Goal: Information Seeking & Learning: Understand process/instructions

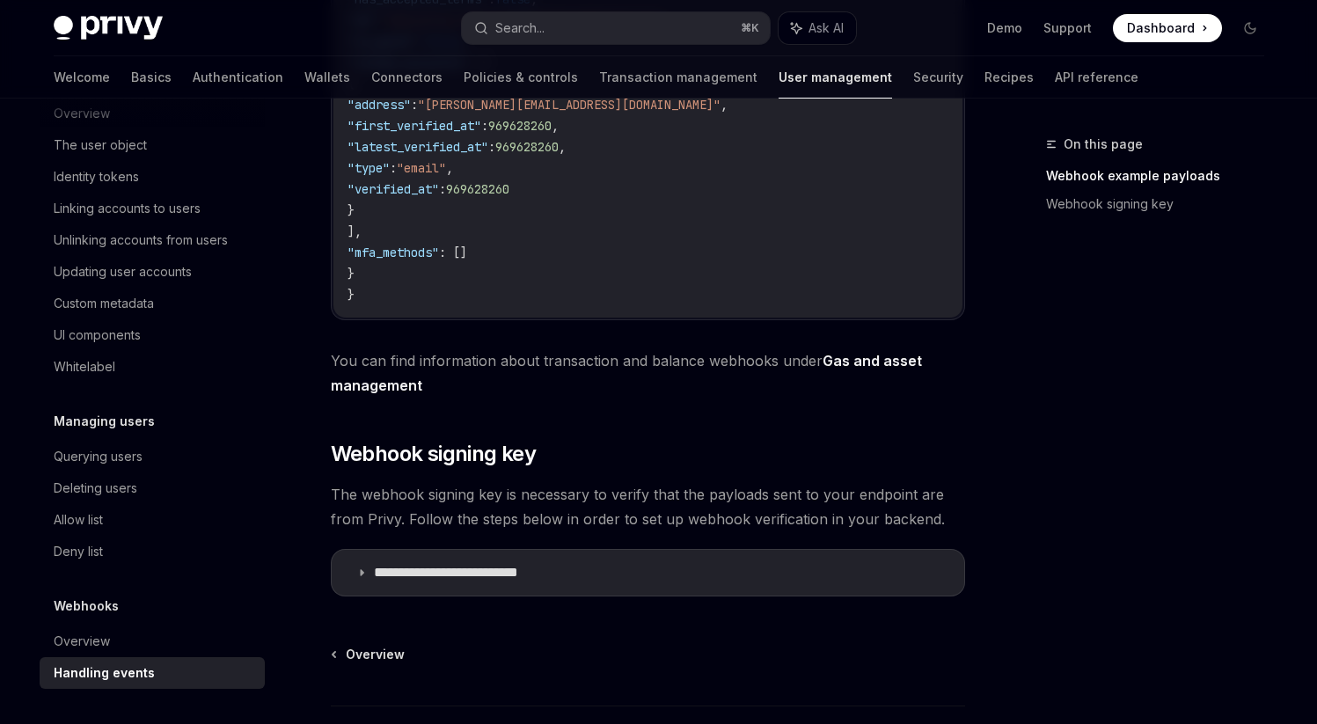
scroll to position [693, 0]
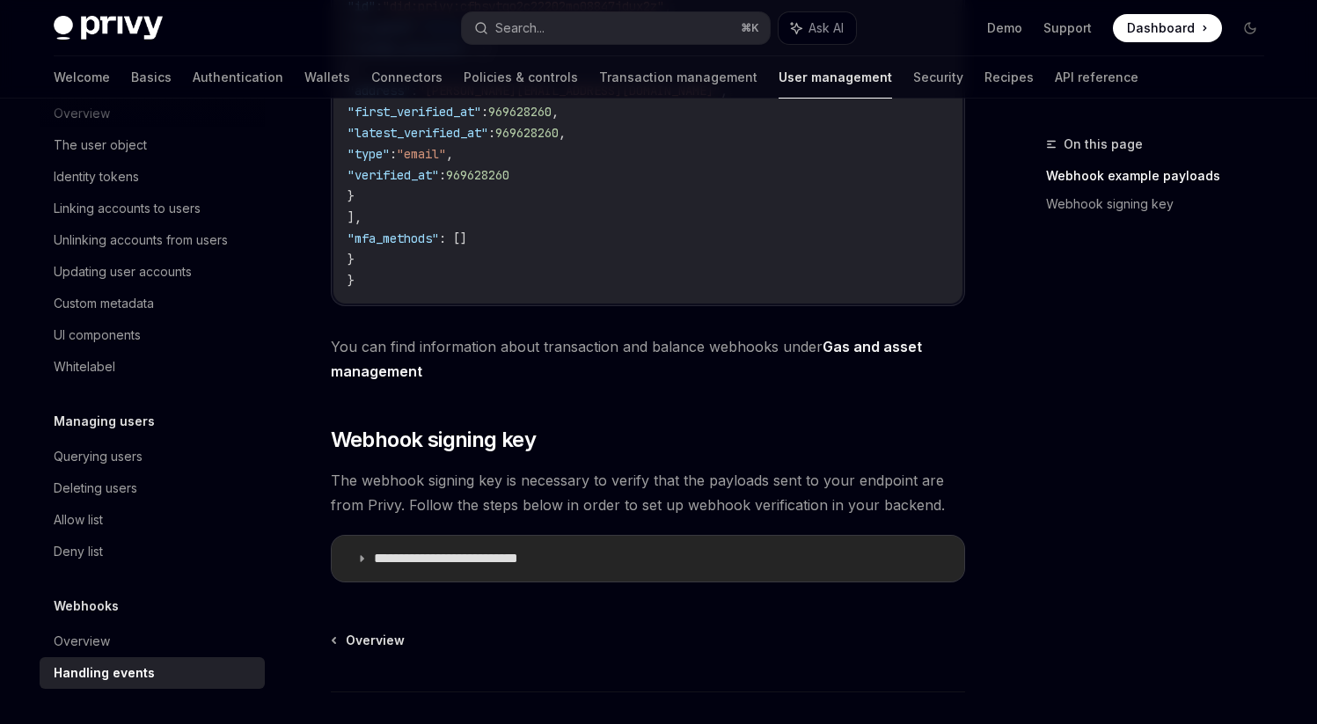
click at [362, 564] on icon at bounding box center [361, 558] width 11 height 11
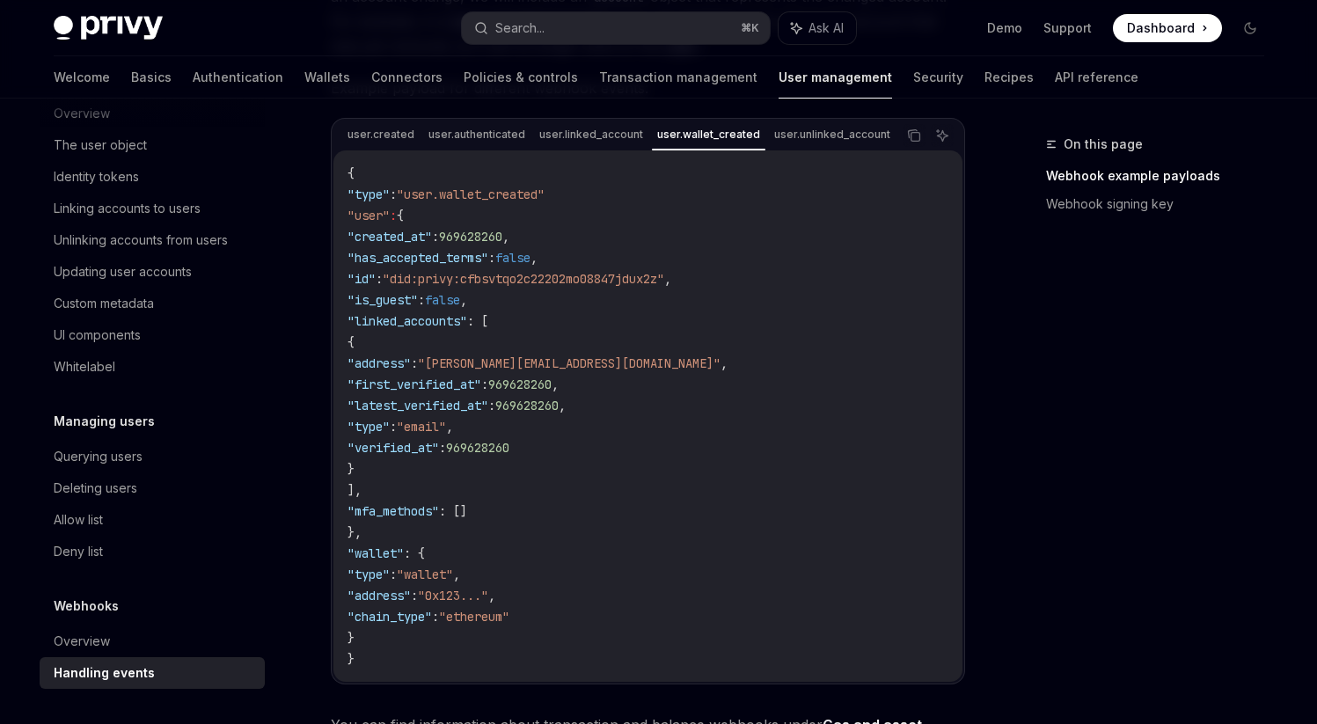
scroll to position [422, 0]
click at [455, 386] on span ""first_verified_at"" at bounding box center [414, 383] width 134 height 16
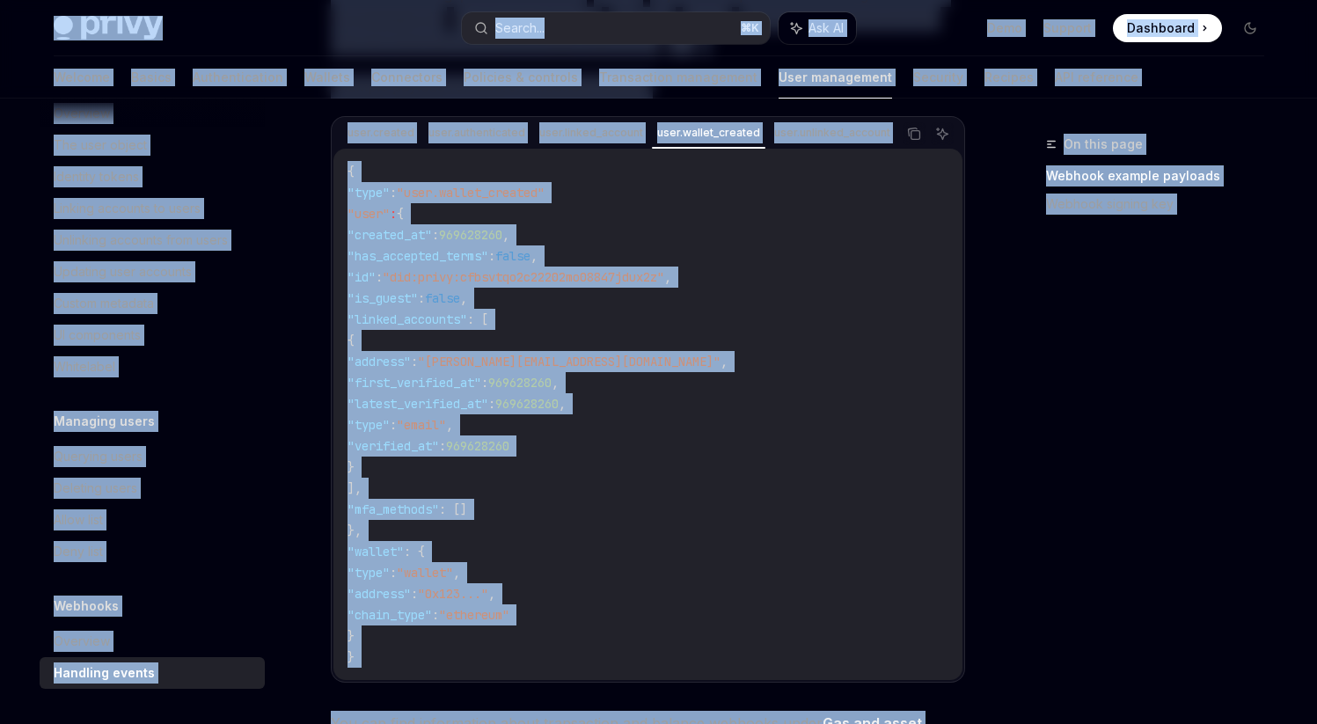
click at [455, 386] on span ""first_verified_at"" at bounding box center [414, 383] width 134 height 16
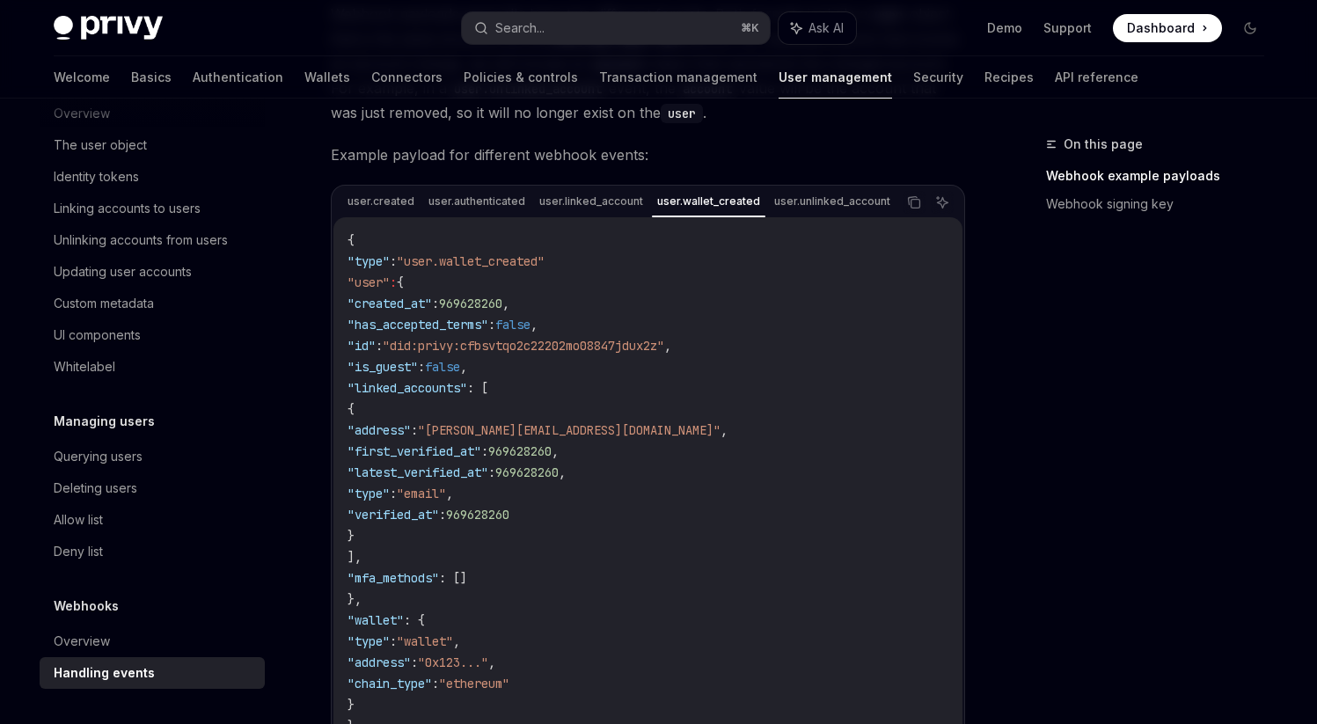
scroll to position [355, 0]
click at [915, 198] on icon "Copy the contents from the code block" at bounding box center [912, 199] width 9 height 8
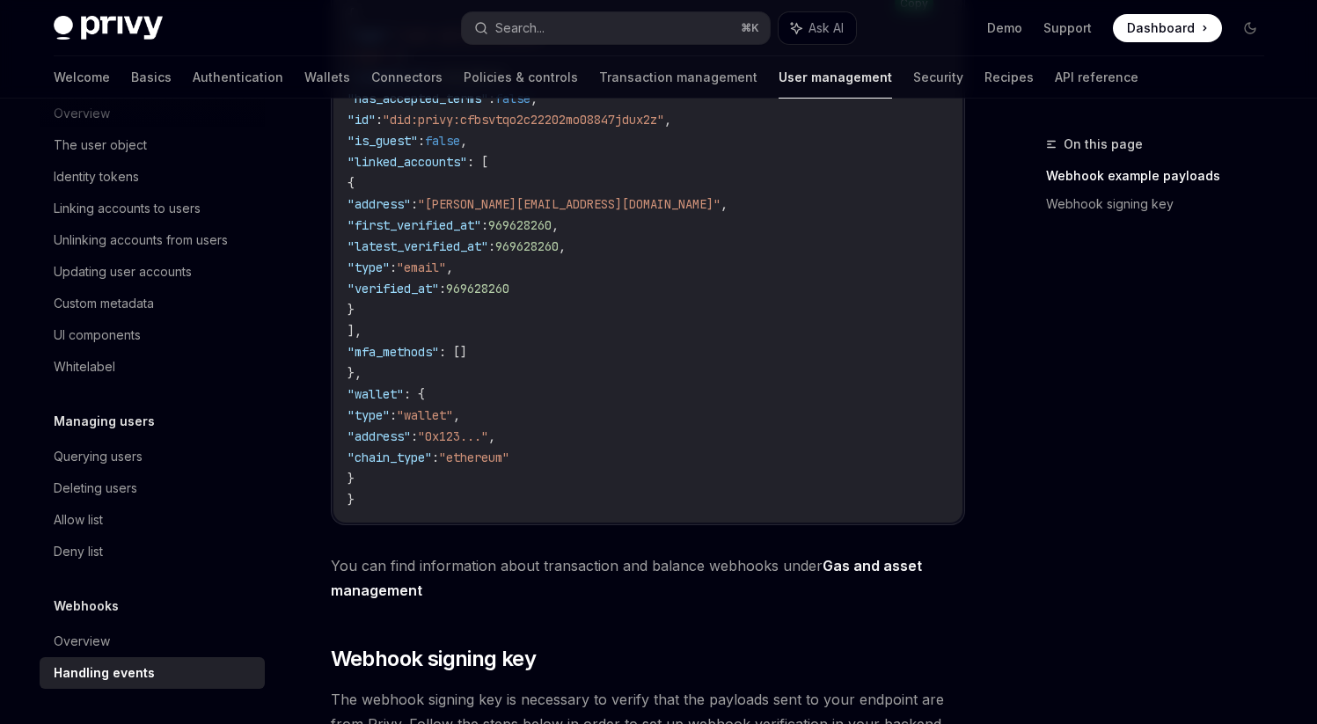
scroll to position [560, 0]
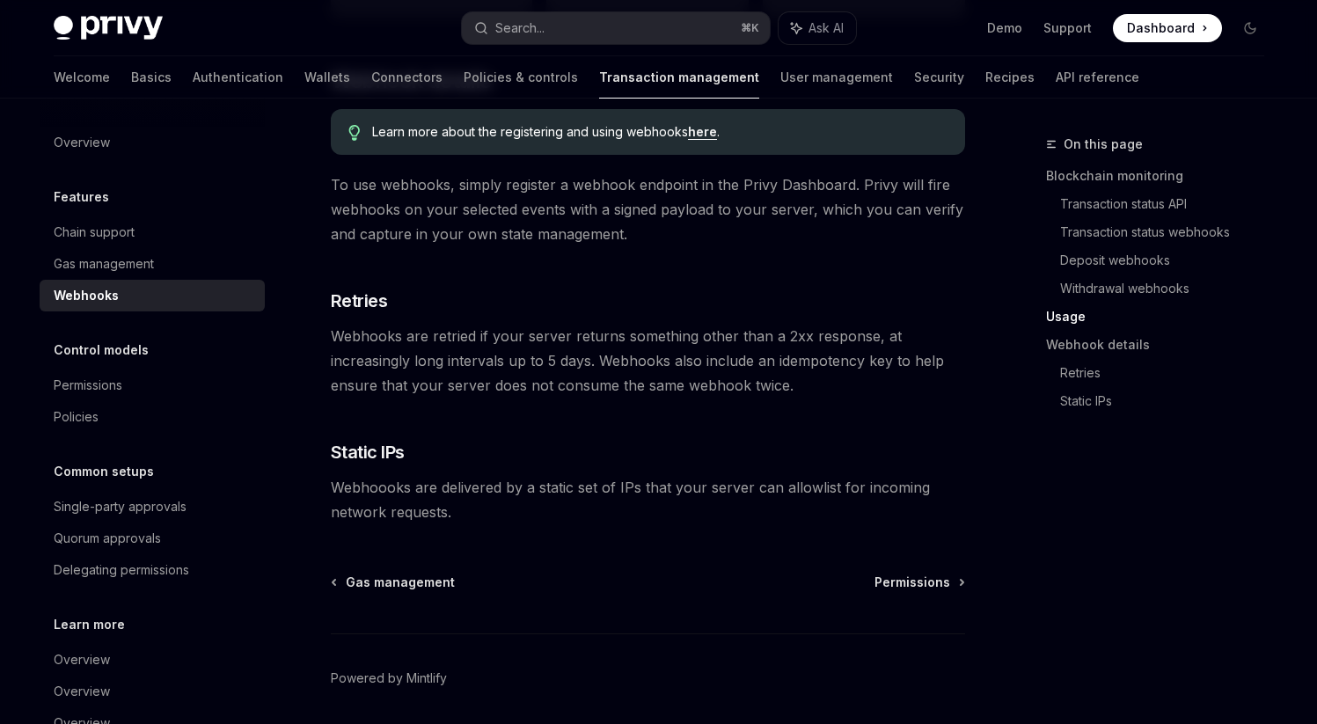
scroll to position [1128, 0]
